Goal: Transaction & Acquisition: Purchase product/service

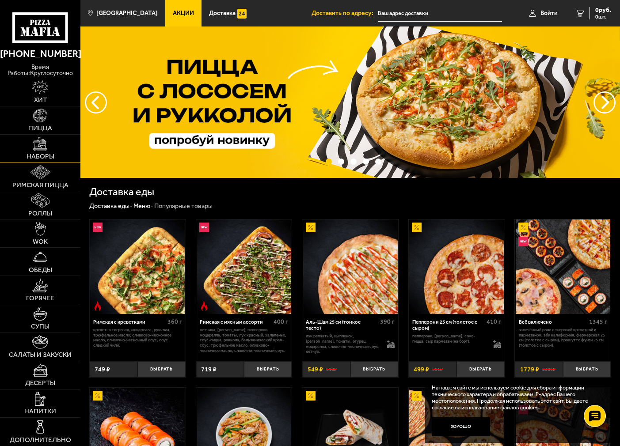
click at [49, 142] on link "Наборы" at bounding box center [40, 149] width 80 height 28
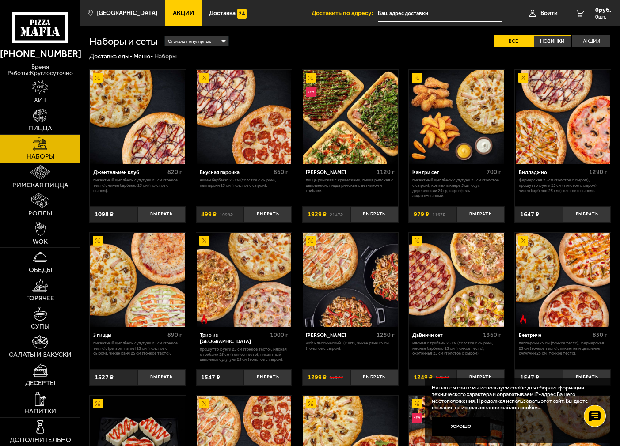
click at [560, 43] on label "Новинки" at bounding box center [552, 41] width 38 height 12
click at [0, 0] on input "Новинки" at bounding box center [0, 0] width 0 height 0
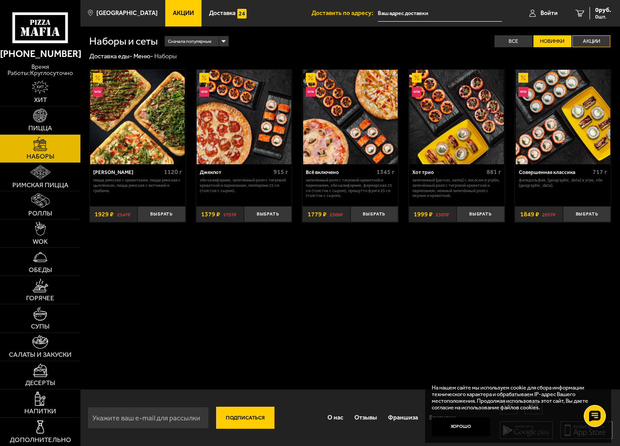
click at [594, 45] on label "Акции" at bounding box center [591, 41] width 38 height 12
click at [0, 0] on input "Акции" at bounding box center [0, 0] width 0 height 0
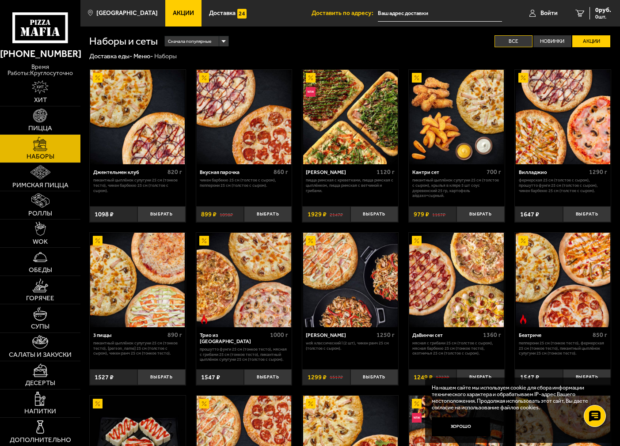
click at [518, 42] on label "Все" at bounding box center [513, 41] width 38 height 12
click at [0, 0] on input "Все" at bounding box center [0, 0] width 0 height 0
click at [225, 42] on div "Сначала популярные" at bounding box center [197, 41] width 64 height 10
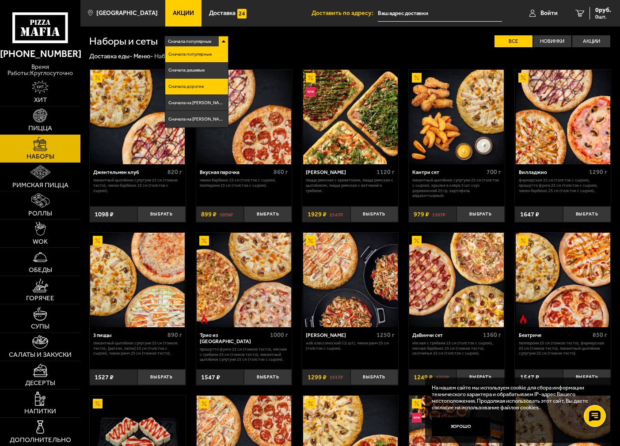
click at [213, 87] on li "Сначала дорогие" at bounding box center [196, 87] width 63 height 16
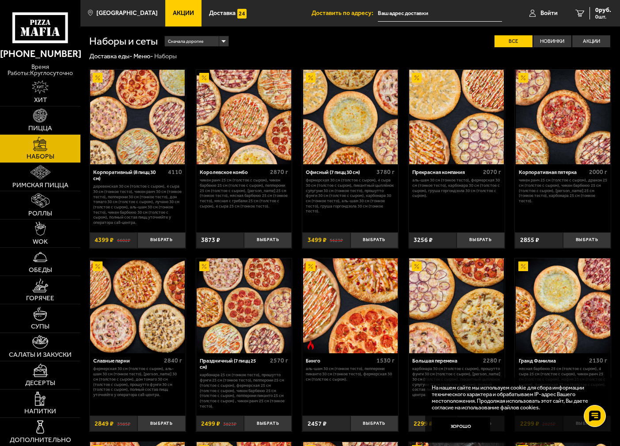
click at [128, 124] on img at bounding box center [137, 117] width 94 height 94
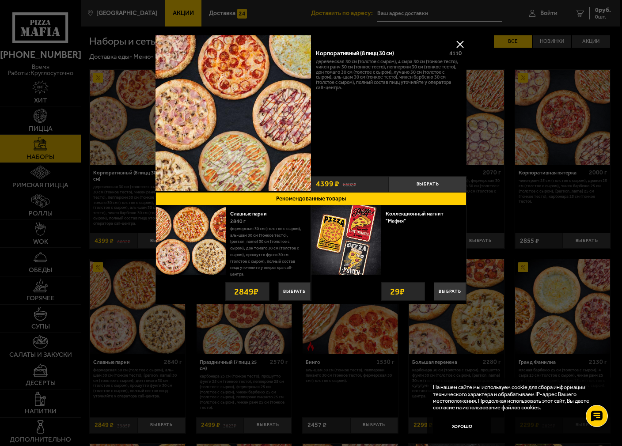
click at [456, 43] on button at bounding box center [459, 44] width 13 height 13
